Goal: Task Accomplishment & Management: Manage account settings

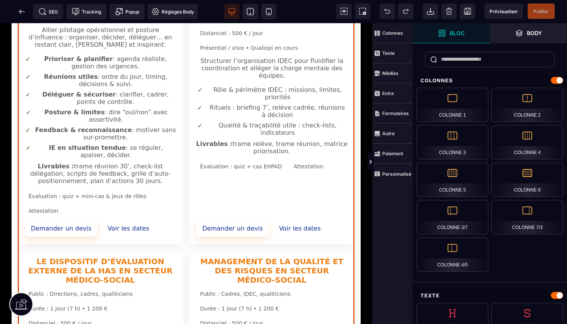
scroll to position [389, 0]
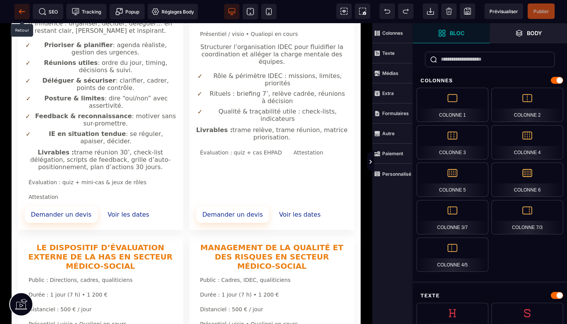
click at [19, 12] on icon at bounding box center [22, 12] width 8 height 8
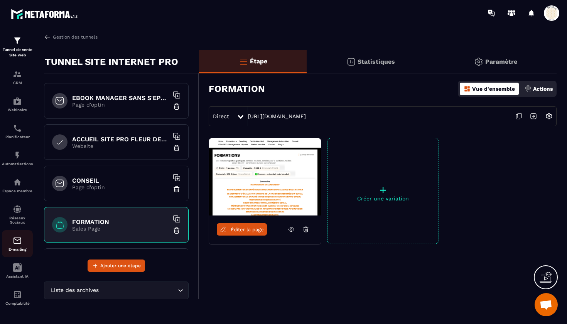
scroll to position [29, 0]
click at [16, 237] on img at bounding box center [17, 240] width 9 height 9
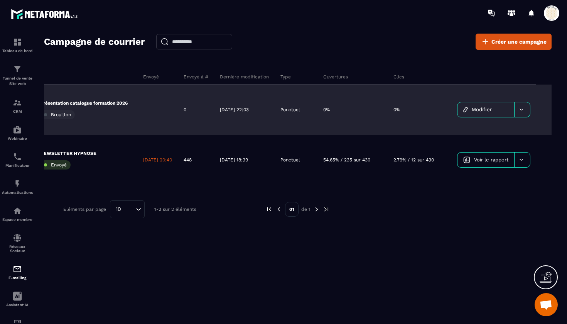
scroll to position [0, 59]
click at [279, 108] on span "Modifier" at bounding box center [481, 110] width 20 height 6
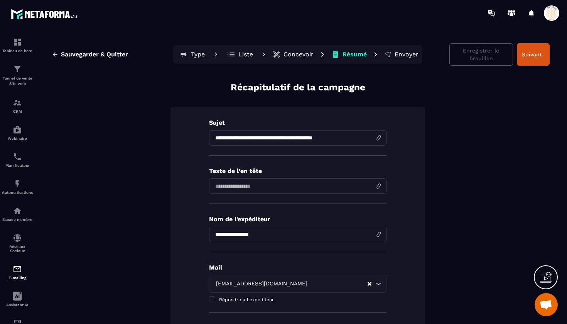
click at [279, 187] on input at bounding box center [298, 185] width 178 height 15
drag, startPoint x: 215, startPoint y: 137, endPoint x: 385, endPoint y: 138, distance: 169.8
click at [223, 184] on input at bounding box center [298, 185] width 178 height 15
paste input "**********"
type input "**********"
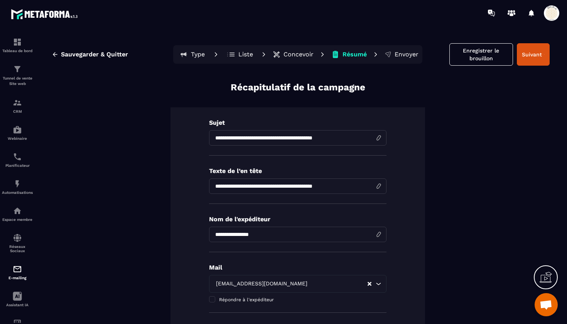
click at [279, 56] on p "Concevoir" at bounding box center [299, 55] width 30 height 8
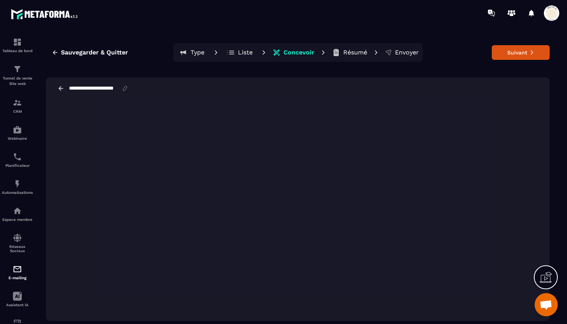
click at [279, 53] on p "Résumé" at bounding box center [355, 53] width 24 height 8
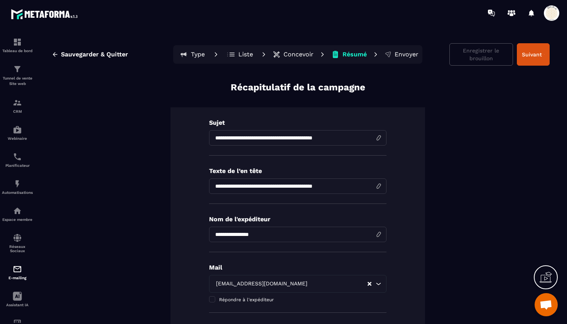
click at [279, 56] on p "Envoyer" at bounding box center [407, 55] width 24 height 8
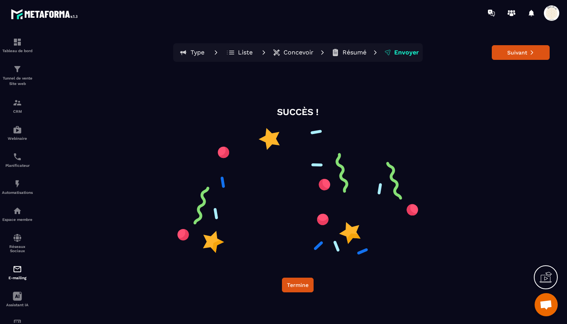
click at [198, 52] on p "Type" at bounding box center [198, 53] width 14 height 8
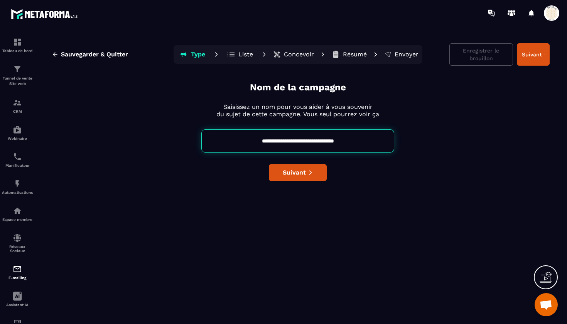
click at [279, 56] on div "Enregistrer le brouillon Suivant" at bounding box center [500, 54] width 100 height 22
click at [90, 56] on span "Sauvegarder & Quitter" at bounding box center [94, 55] width 67 height 8
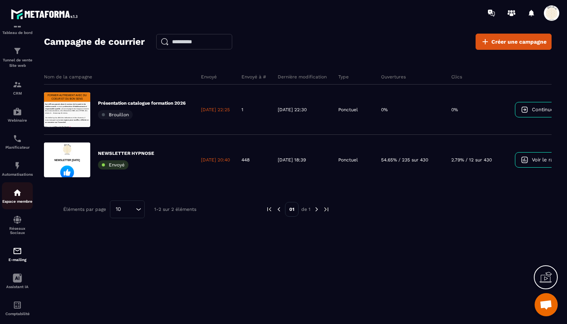
scroll to position [19, 0]
click at [17, 193] on img at bounding box center [17, 191] width 9 height 9
